Goal: Task Accomplishment & Management: Use online tool/utility

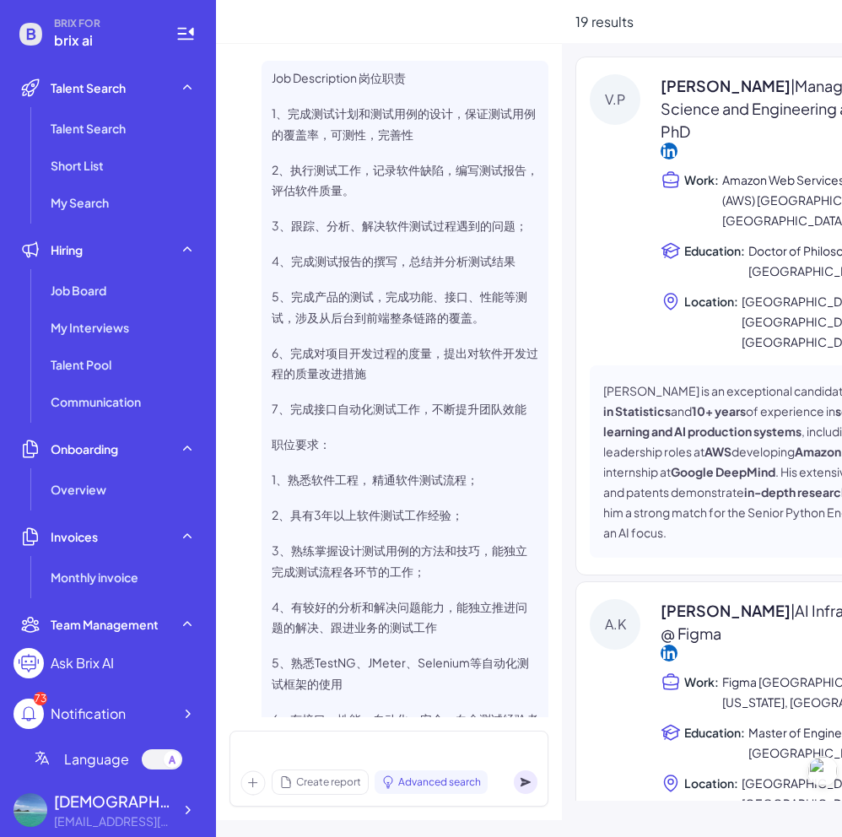
scroll to position [3269, 0]
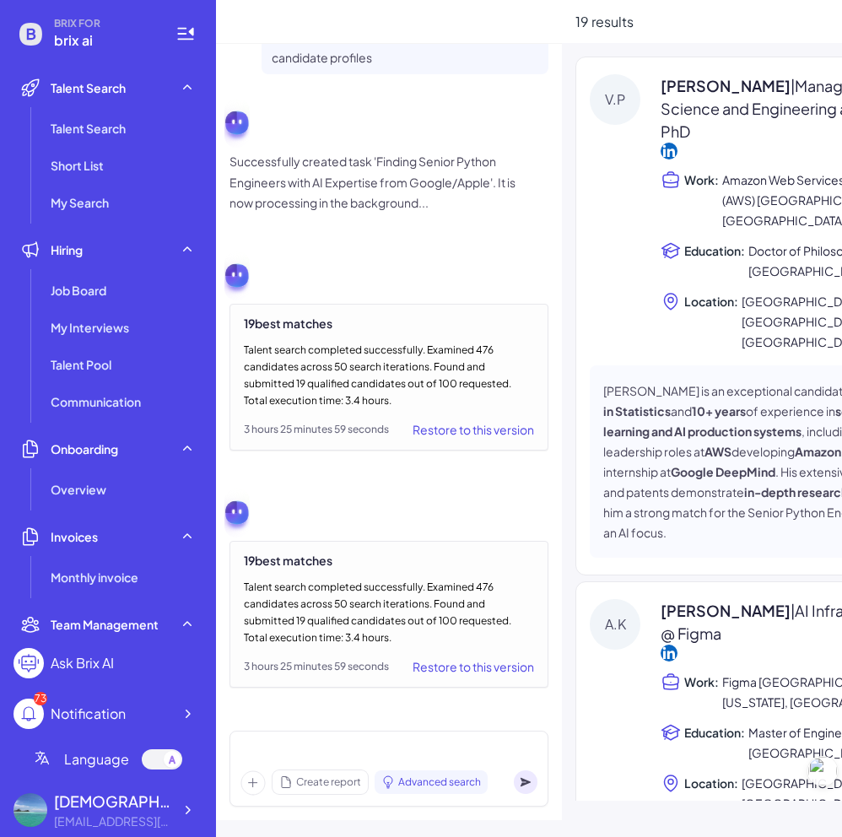
click at [342, 771] on div "Create report" at bounding box center [319, 782] width 95 height 24
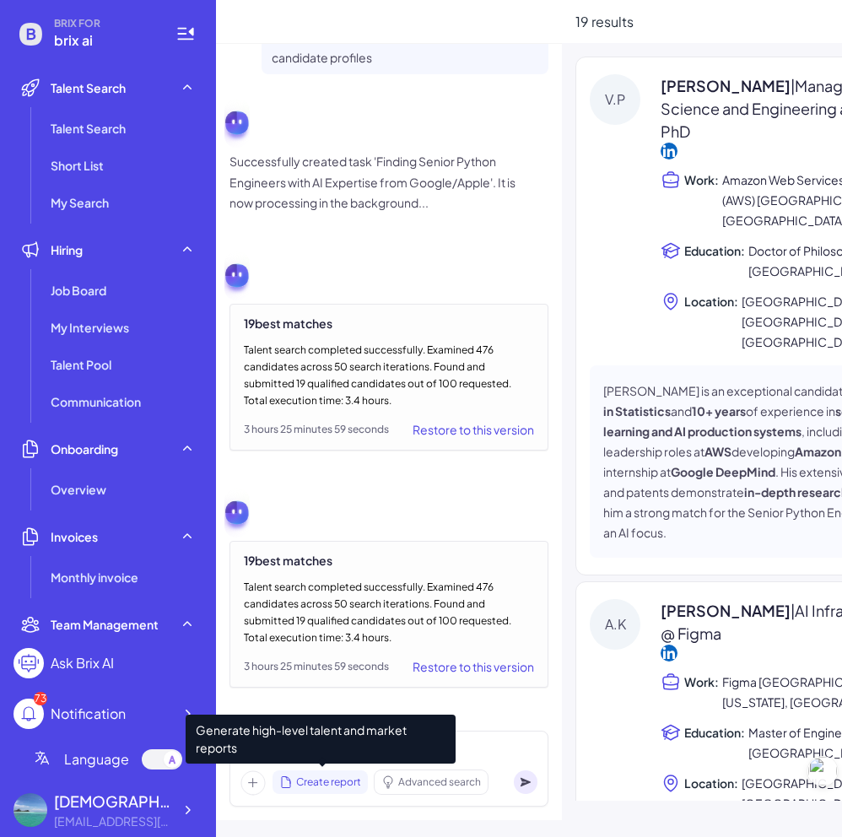
click at [400, 774] on span "Advanced search" at bounding box center [439, 781] width 83 height 15
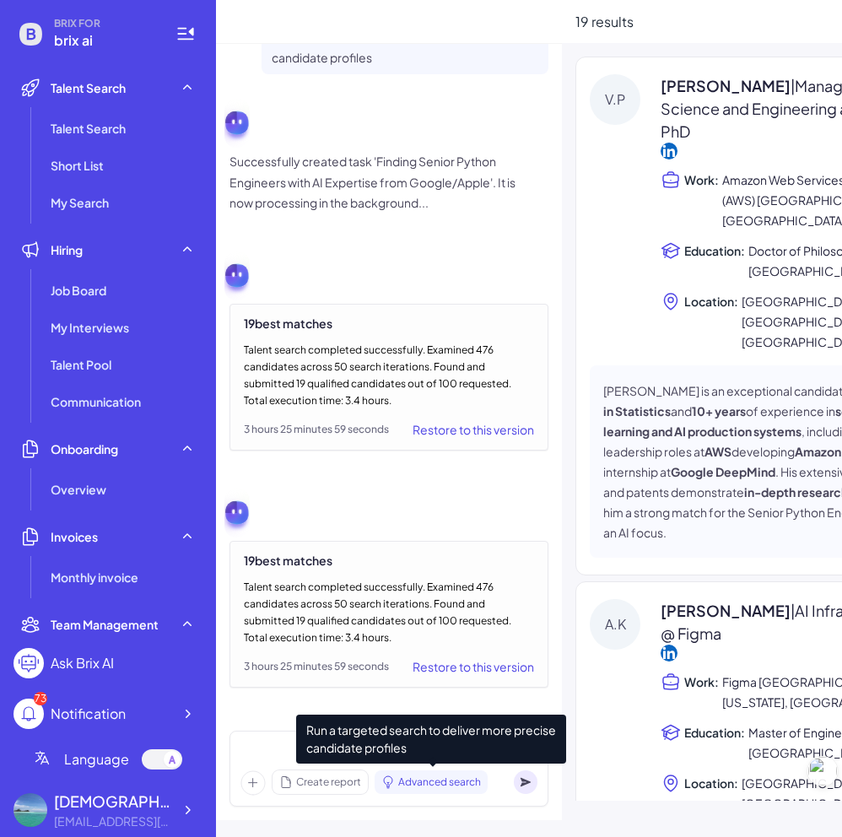
click at [433, 748] on span "Run a targeted search to deliver more precise candidate profiles" at bounding box center [431, 738] width 270 height 49
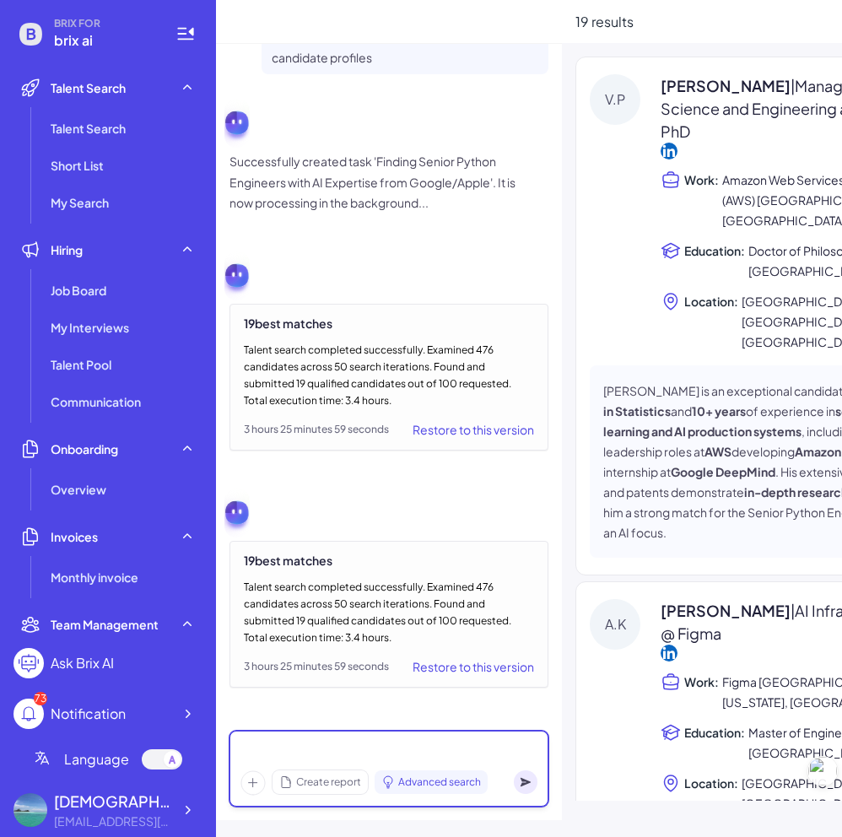
click at [269, 748] on div at bounding box center [388, 750] width 297 height 19
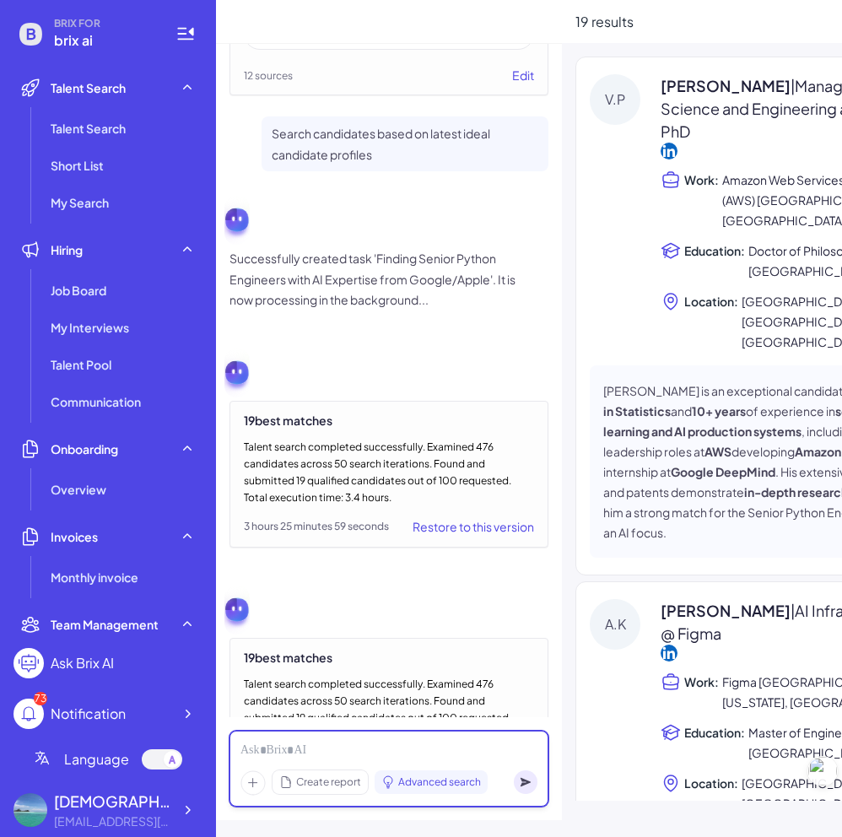
scroll to position [3311, 0]
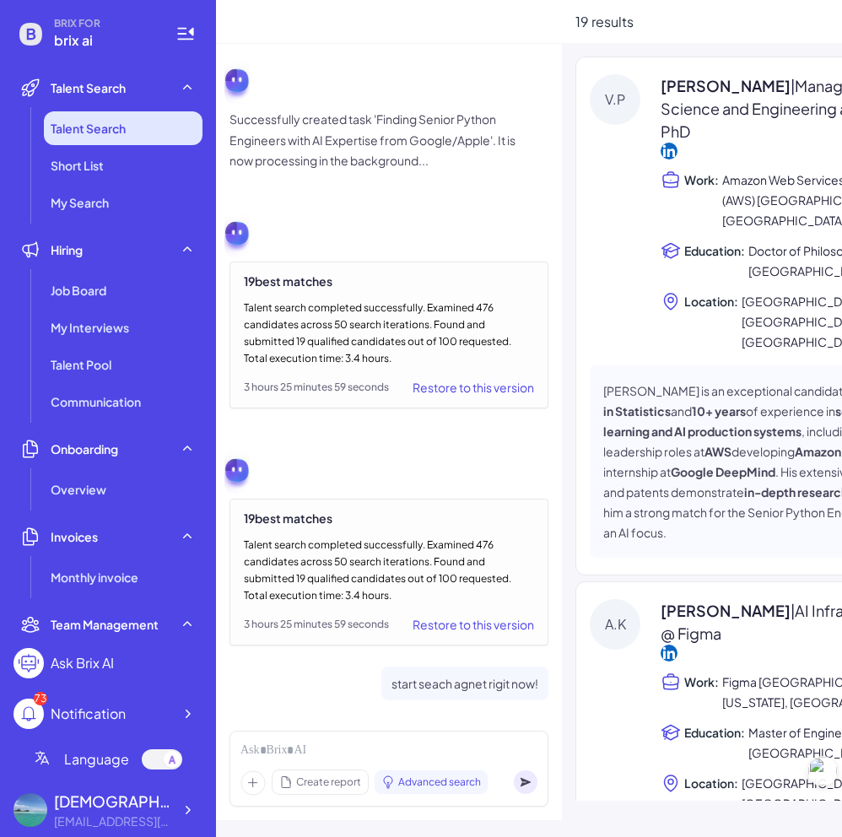
click at [149, 126] on li "Talent Search" at bounding box center [123, 128] width 159 height 34
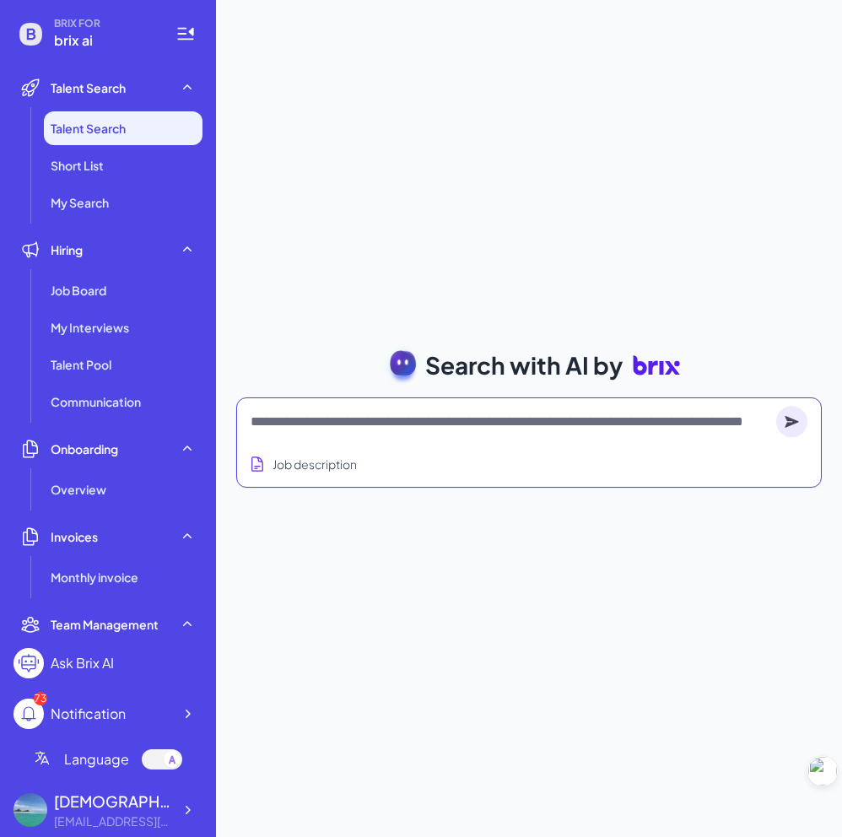
click at [412, 419] on textarea at bounding box center [509, 422] width 519 height 20
type textarea "*"
type textarea "*****"
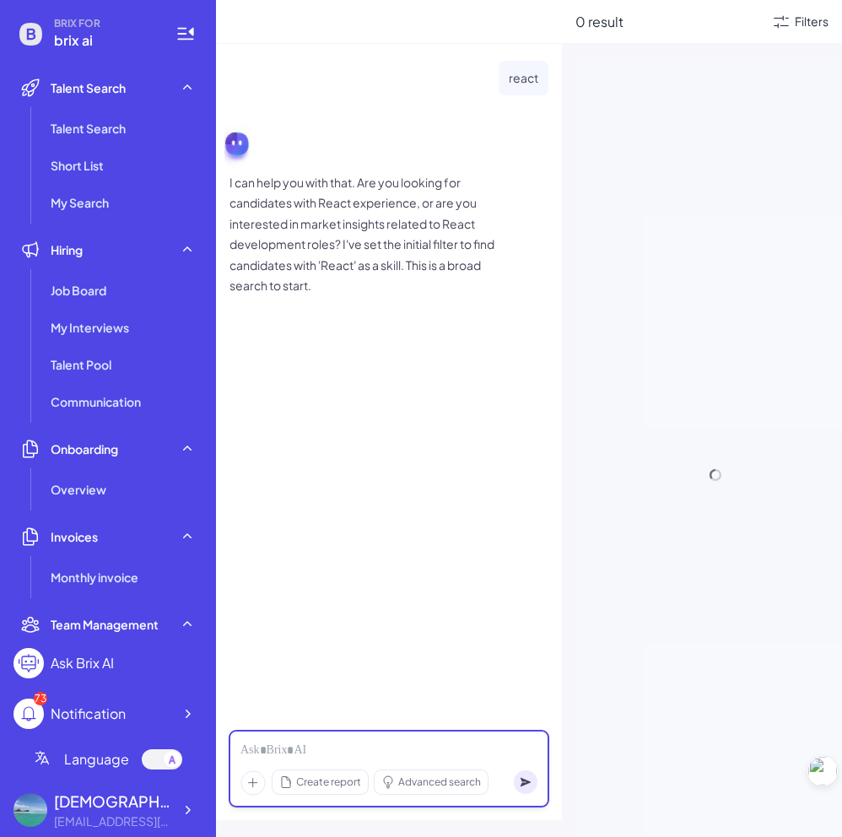
click at [335, 747] on div at bounding box center [388, 750] width 297 height 19
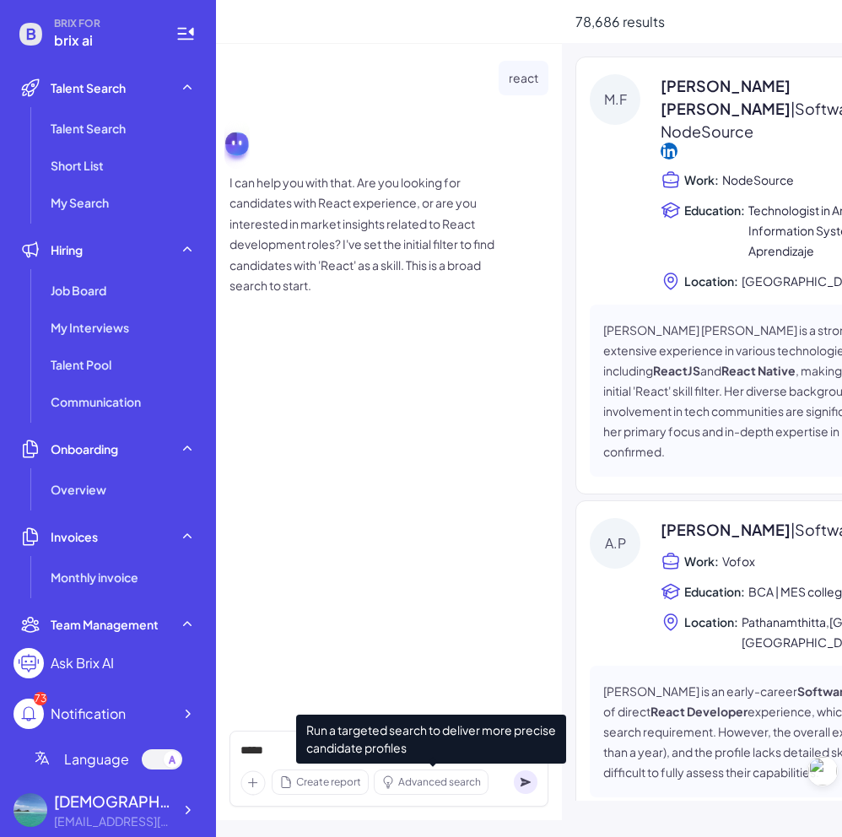
click at [403, 779] on span "Advanced search" at bounding box center [439, 781] width 83 height 15
click at [305, 756] on span "Run a targeted search to deliver more precise candidate profiles" at bounding box center [431, 738] width 270 height 49
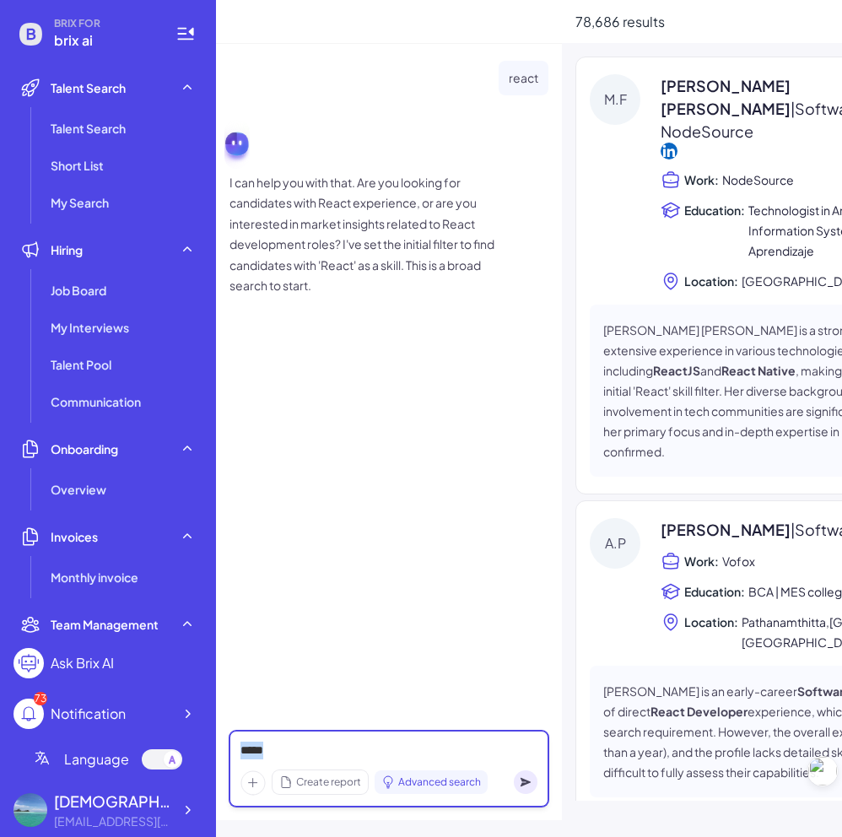
drag, startPoint x: 283, startPoint y: 747, endPoint x: 160, endPoint y: 747, distance: 123.1
click at [162, 747] on section "BRIX FOR brix ai Talent Search Talent Search Short List My Search Hiring Job Bo…" at bounding box center [421, 418] width 842 height 837
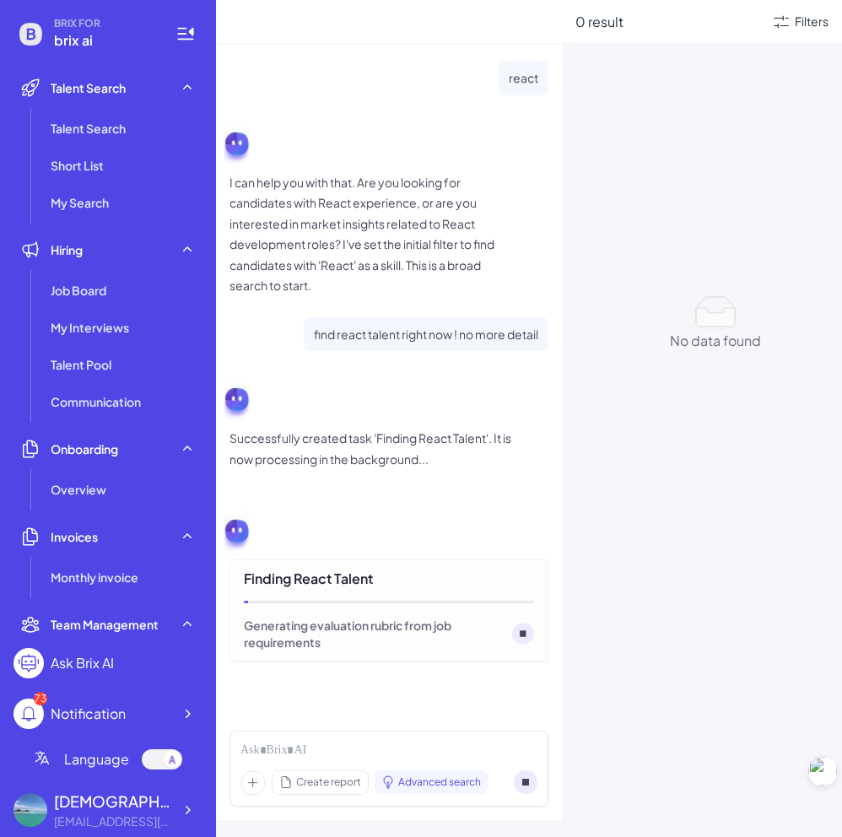
click at [527, 779] on icon at bounding box center [525, 781] width 7 height 7
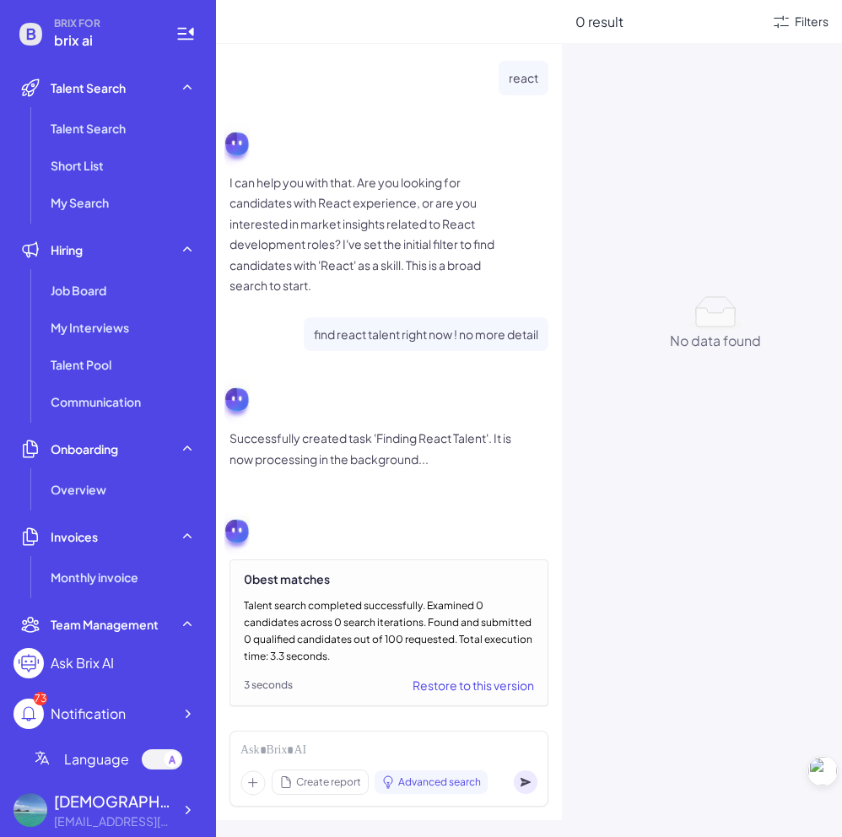
scroll to position [19, 0]
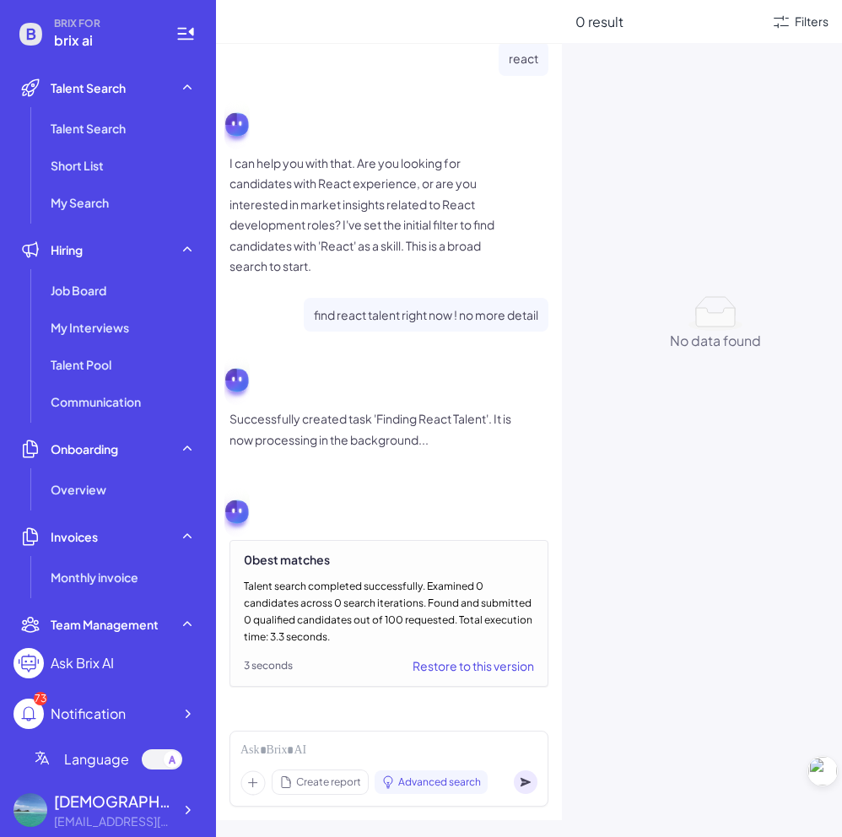
click at [326, 788] on span "Create report" at bounding box center [328, 781] width 65 height 15
drag, startPoint x: 541, startPoint y: 318, endPoint x: 312, endPoint y: 315, distance: 228.5
click at [312, 315] on div "find react talent right now ! no more detail" at bounding box center [426, 315] width 245 height 35
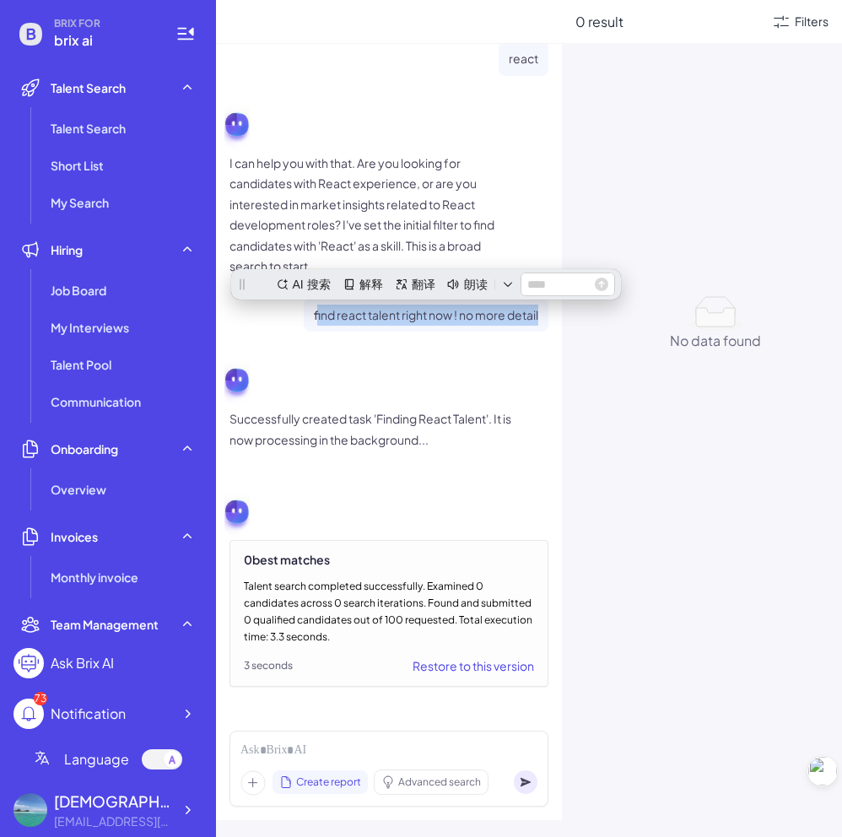
scroll to position [0, 0]
copy p "find react talent right now ! no more detail"
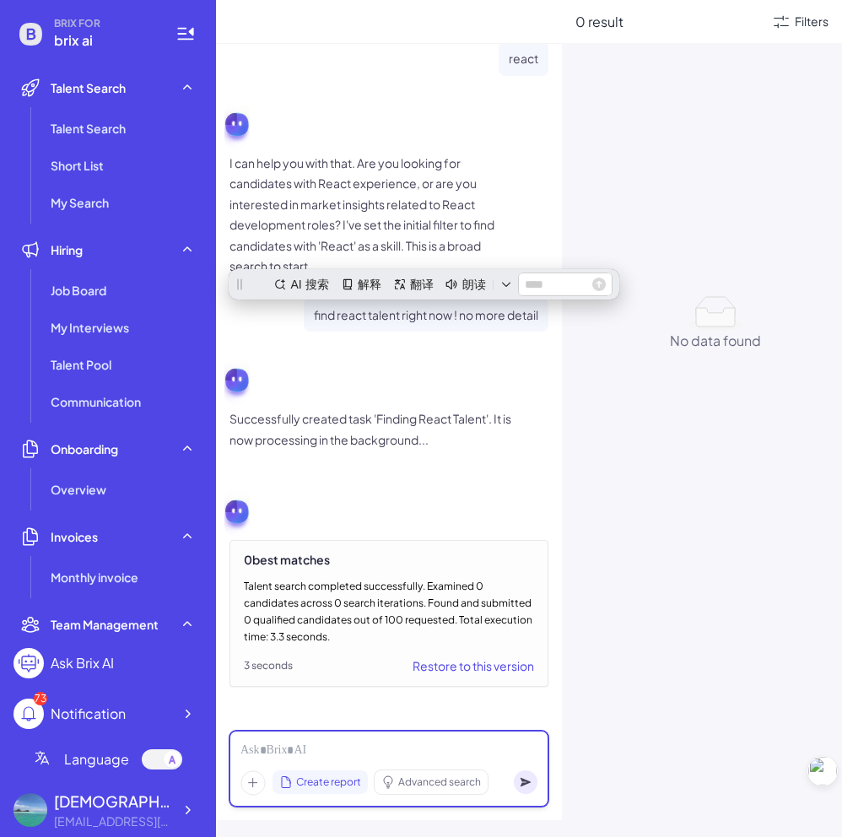
click at [325, 744] on div at bounding box center [388, 750] width 297 height 19
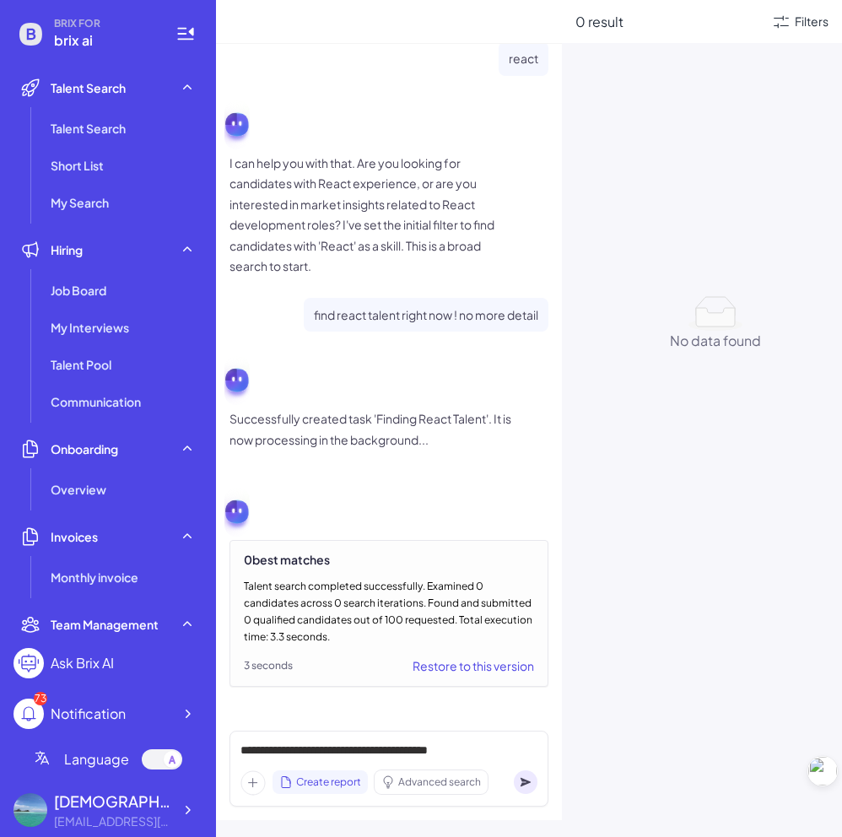
click at [520, 782] on circle at bounding box center [526, 782] width 24 height 24
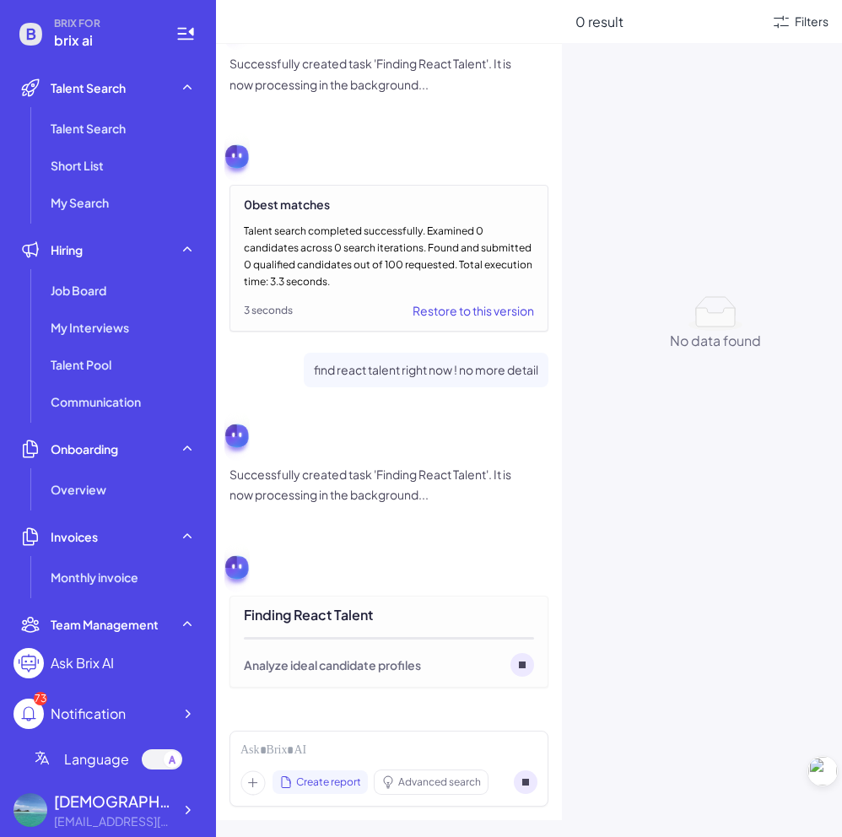
scroll to position [374, 0]
click at [518, 668] on circle at bounding box center [522, 665] width 24 height 24
click at [509, 679] on div "Finding React Talent Analyze ideal candidate profiles" at bounding box center [388, 641] width 319 height 92
click at [519, 667] on circle at bounding box center [522, 665] width 24 height 24
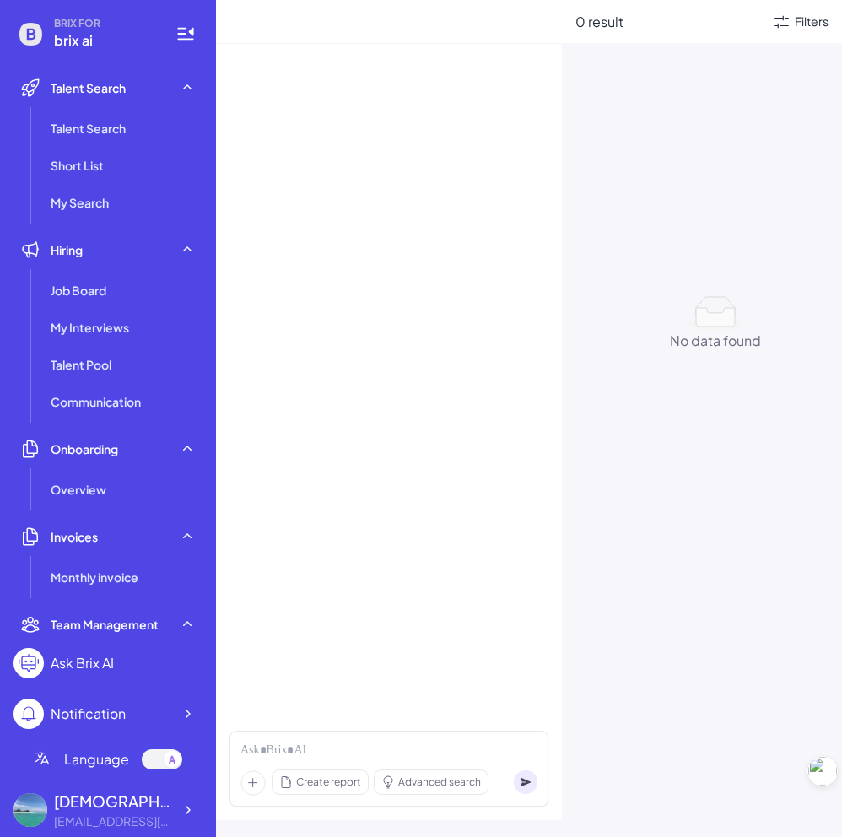
scroll to position [192, 0]
